Goal: Contribute content

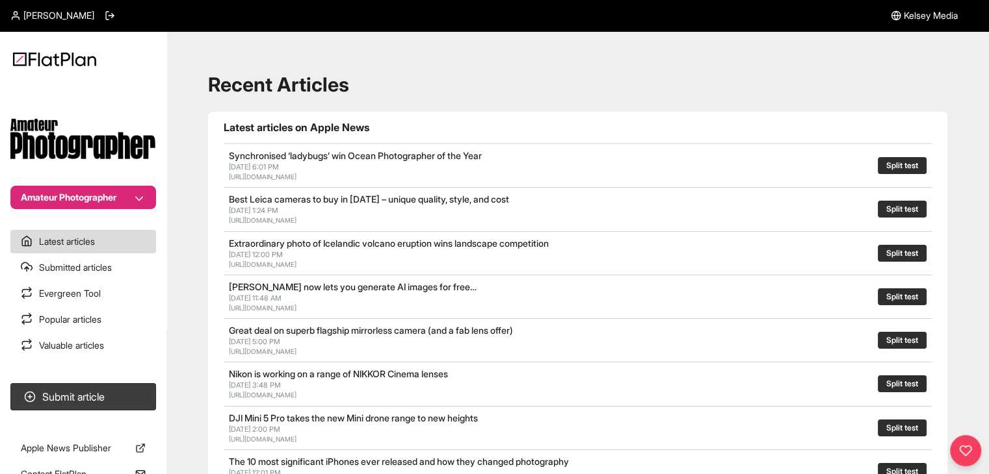
click at [123, 190] on button "Amateur Photographer" at bounding box center [83, 197] width 146 height 23
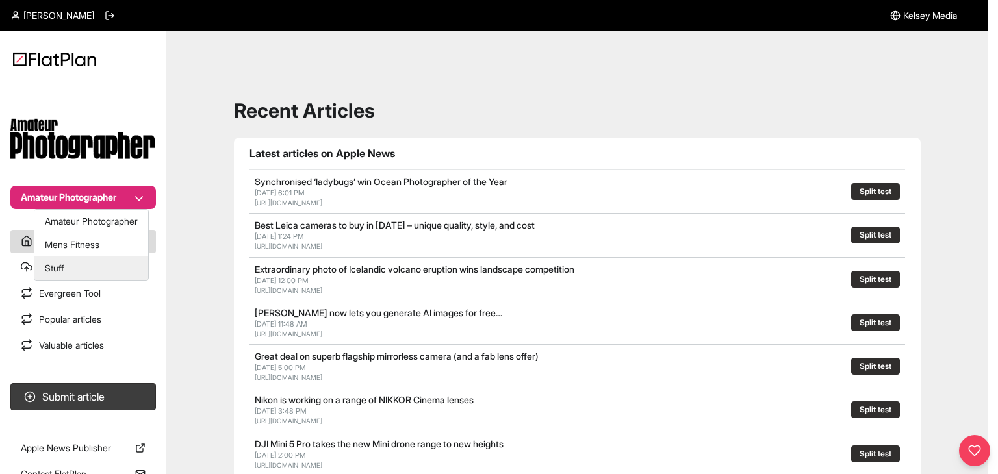
click at [99, 272] on button "Stuff" at bounding box center [91, 268] width 114 height 23
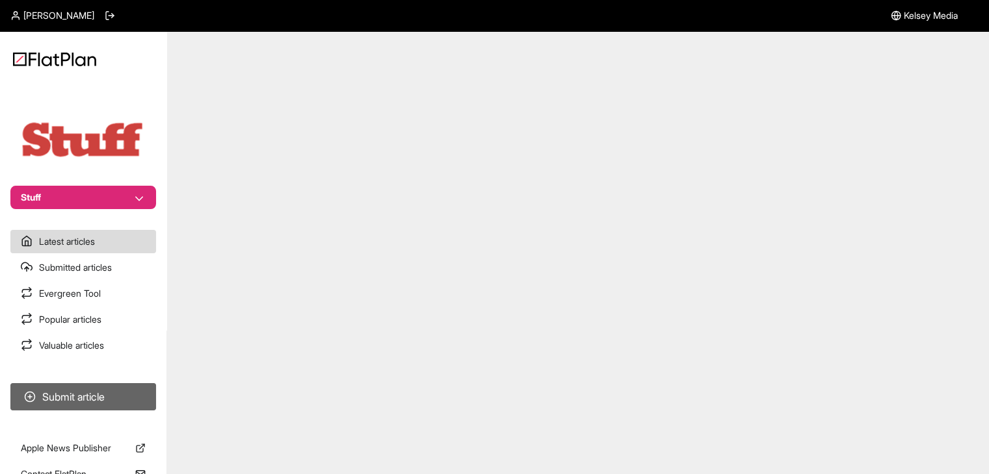
click at [142, 385] on button "Submit article" at bounding box center [83, 396] width 146 height 27
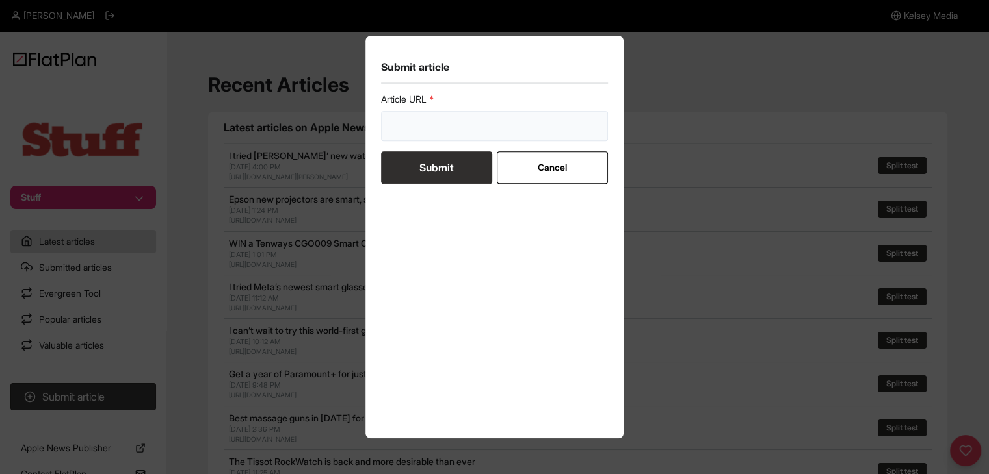
click at [448, 135] on input "url" at bounding box center [494, 126] width 227 height 30
paste input "[URL][DOMAIN_NAME]"
type input "[URL][DOMAIN_NAME]"
click at [432, 185] on div "Article URL [URL][DOMAIN_NAME] Submit Cancel" at bounding box center [494, 258] width 227 height 330
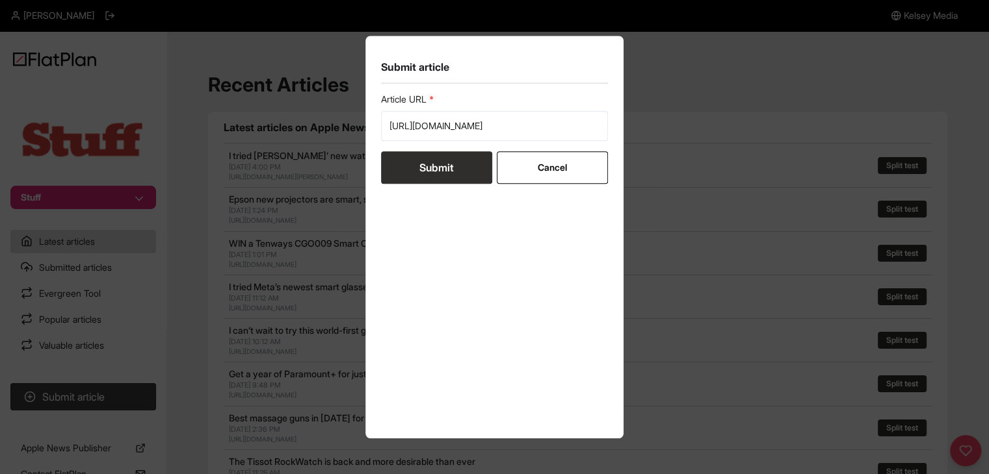
scroll to position [0, 0]
click at [428, 171] on button "Submit" at bounding box center [436, 167] width 111 height 32
